Goal: Task Accomplishment & Management: Complete application form

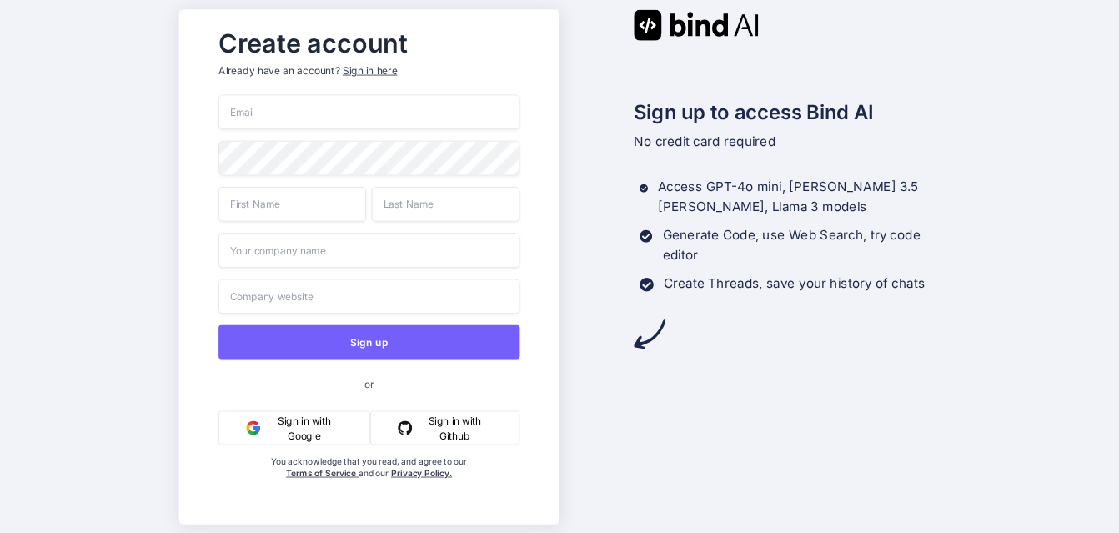
drag, startPoint x: 253, startPoint y: 113, endPoint x: 339, endPoint y: 229, distance: 144.2
click at [253, 113] on input "email" at bounding box center [368, 111] width 301 height 35
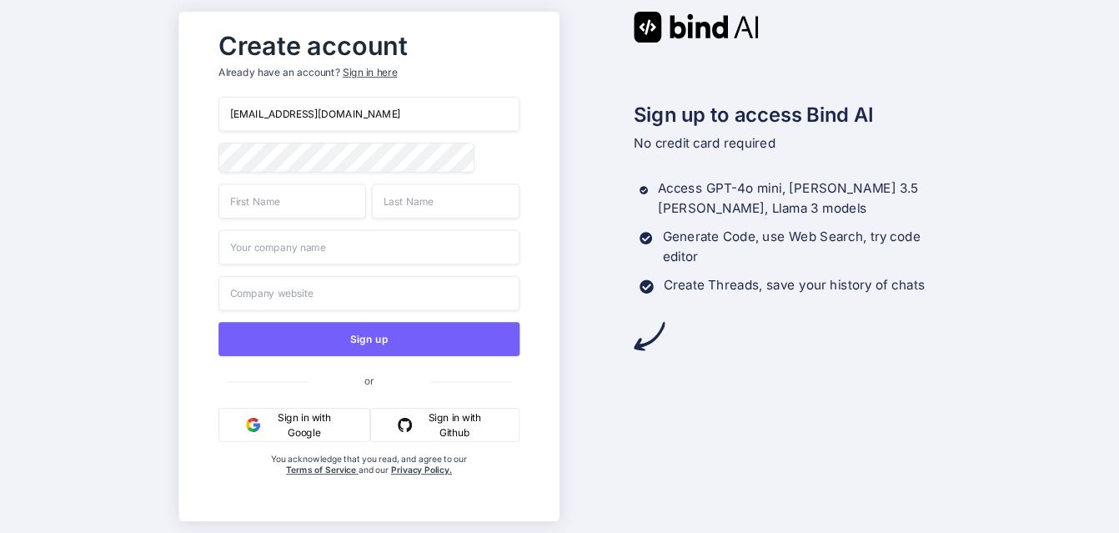
type input "[EMAIL_ADDRESS][DOMAIN_NAME]"
drag, startPoint x: 256, startPoint y: 211, endPoint x: 253, endPoint y: 377, distance: 165.9
click at [256, 209] on input "text" at bounding box center [292, 200] width 148 height 35
type input "Toya"
drag, startPoint x: 428, startPoint y: 203, endPoint x: 419, endPoint y: 217, distance: 16.4
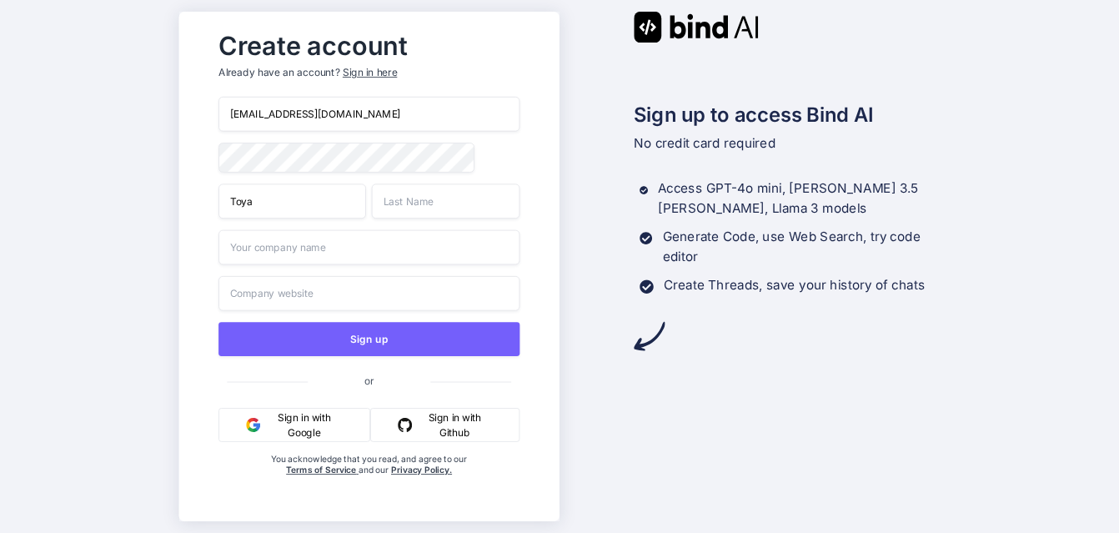
click at [428, 208] on input "text" at bounding box center [446, 200] width 148 height 35
type input "Brown"
click at [324, 241] on input "text" at bounding box center [368, 247] width 301 height 35
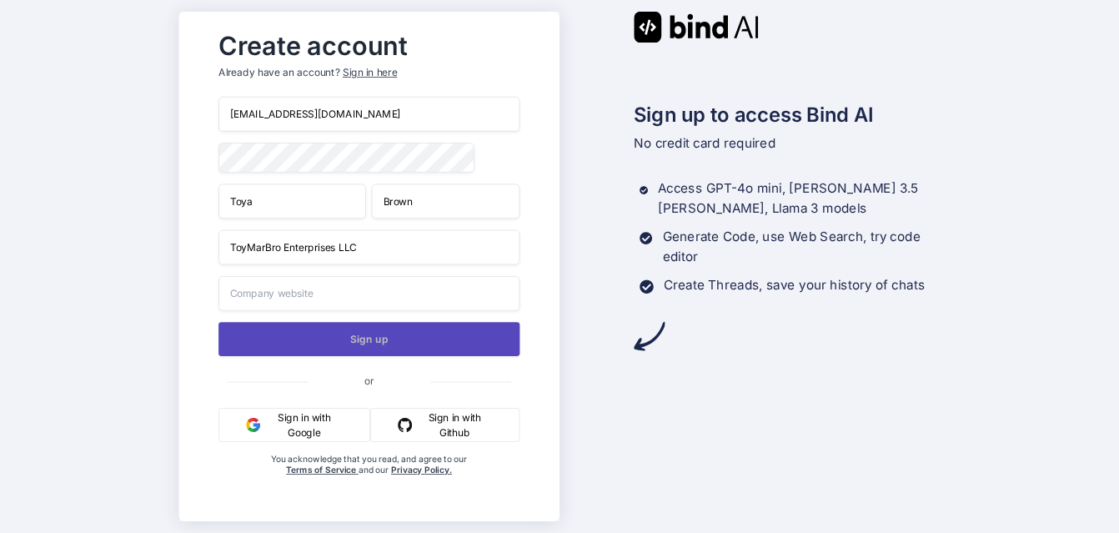
type input "ToyMarBro Enterprises LLC"
click at [382, 347] on button "Sign up" at bounding box center [368, 339] width 301 height 34
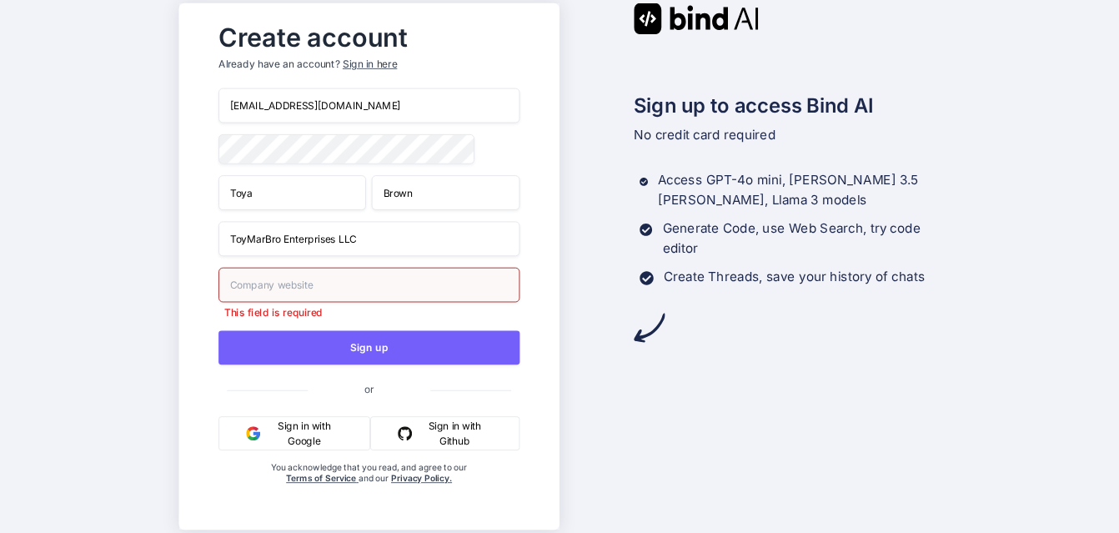
click at [298, 277] on input "text" at bounding box center [368, 285] width 301 height 35
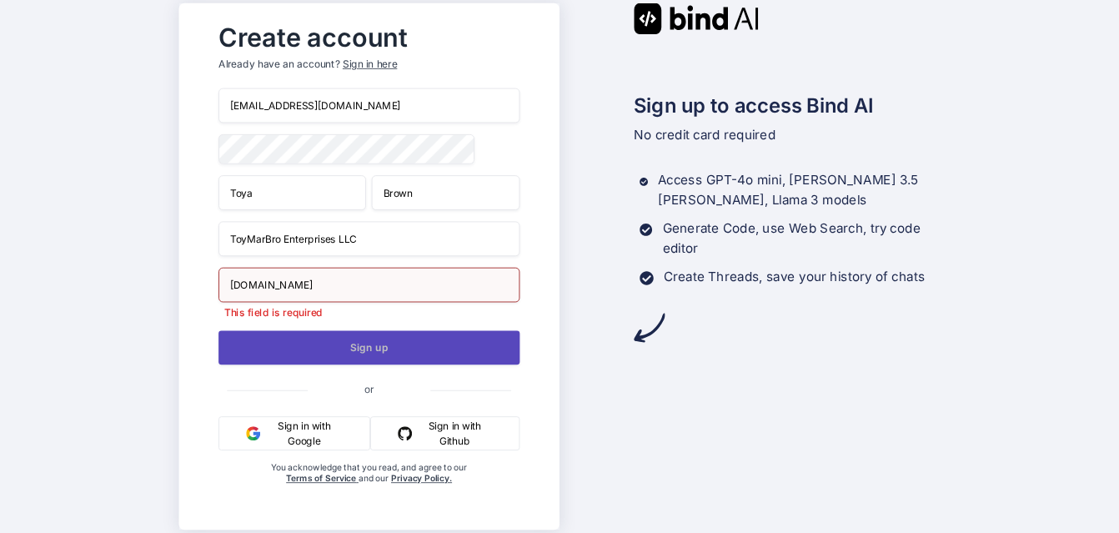
type input "[DOMAIN_NAME]"
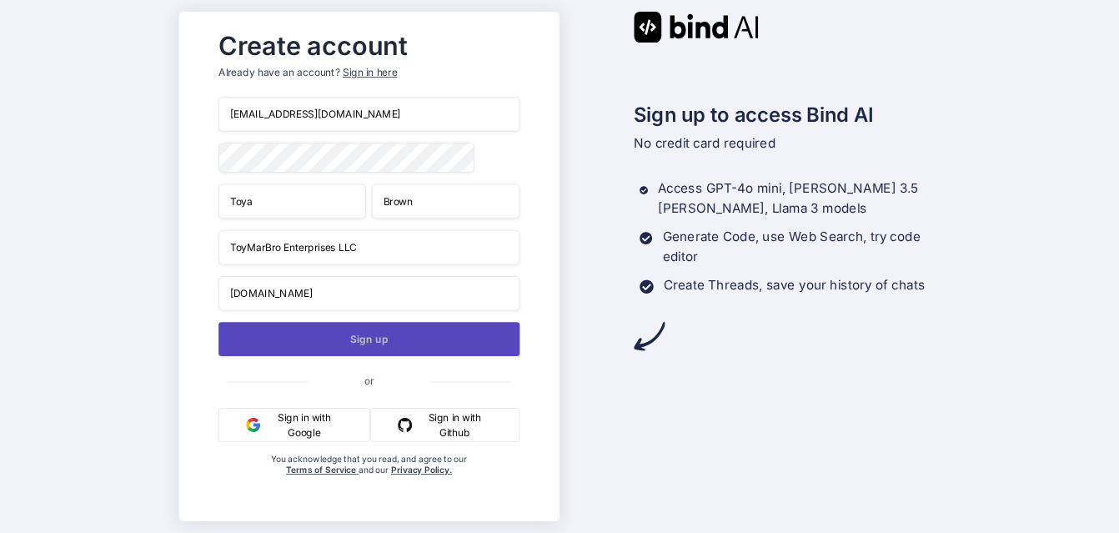
click at [406, 336] on button "Sign up" at bounding box center [368, 339] width 301 height 34
click at [414, 334] on button "Sign up" at bounding box center [368, 339] width 301 height 34
click at [396, 338] on button "Sign up" at bounding box center [368, 339] width 301 height 34
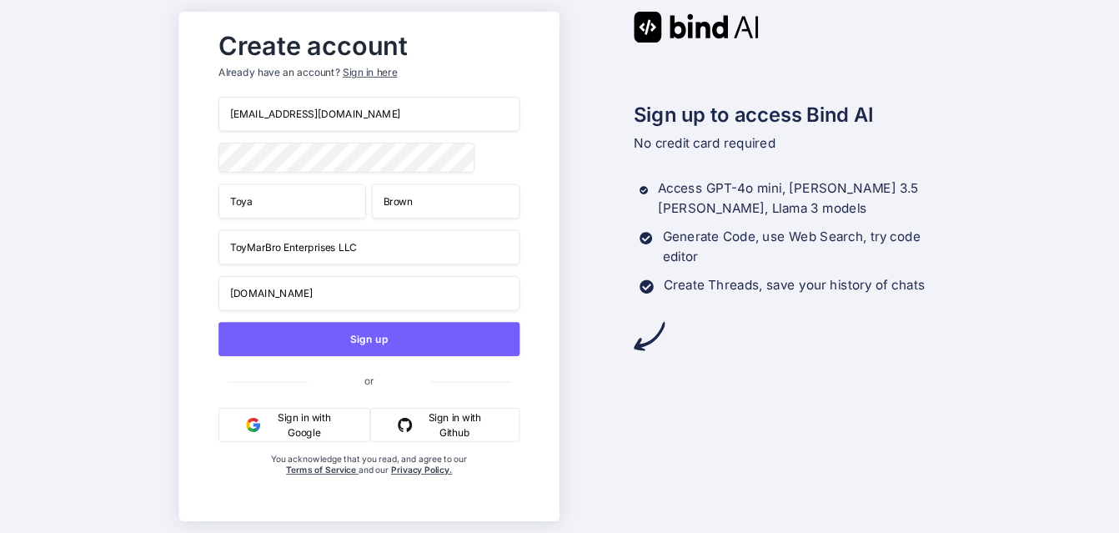
click at [453, 420] on button "Sign in with Github" at bounding box center [444, 425] width 149 height 34
click at [386, 66] on div "Sign in here" at bounding box center [370, 73] width 54 height 14
